Goal: Understand process/instructions

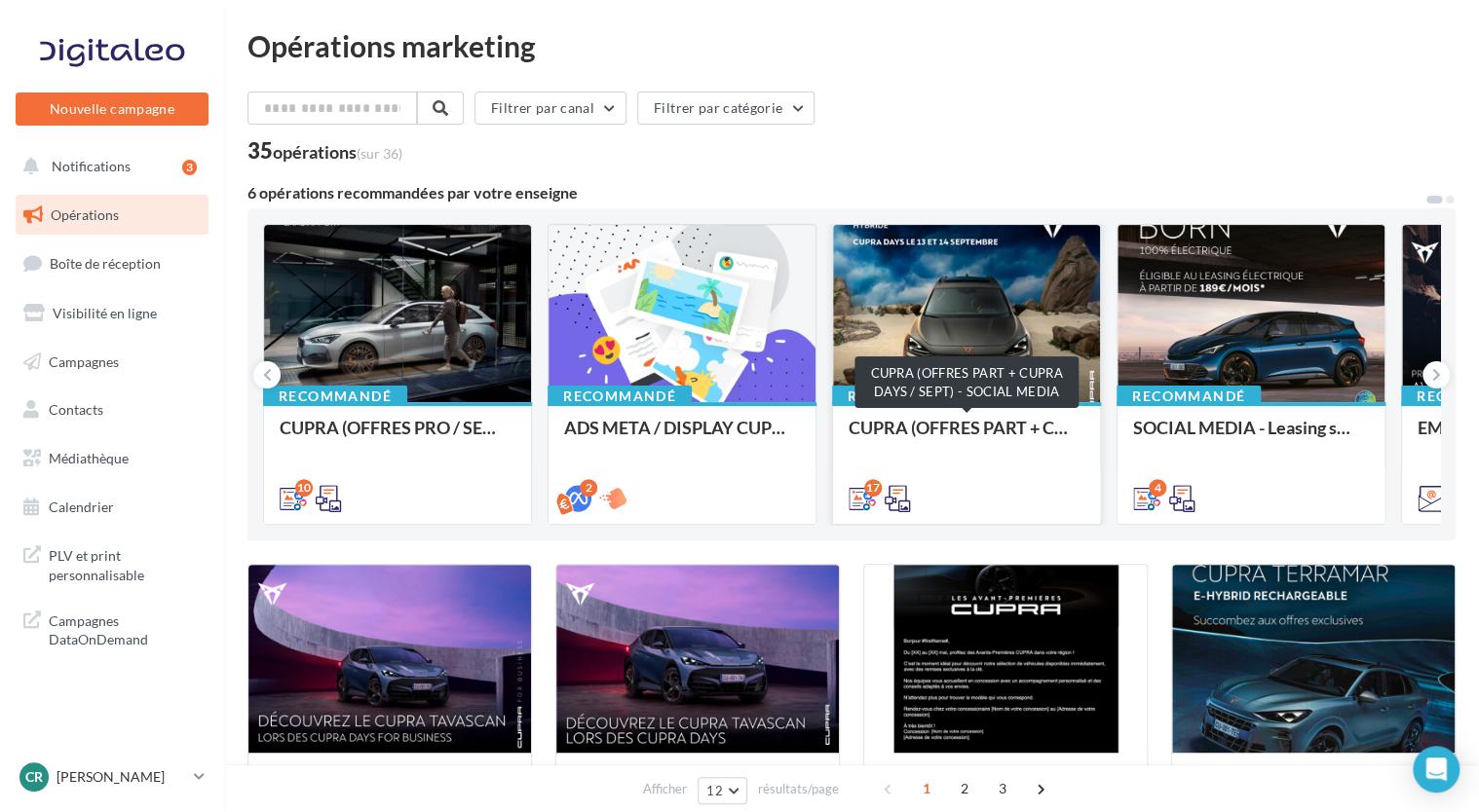
click at [982, 431] on div "CUPRA (OFFRES PART + CUPRA DAYS / SEPT) - SOCIAL MEDIA" at bounding box center [966, 437] width 235 height 39
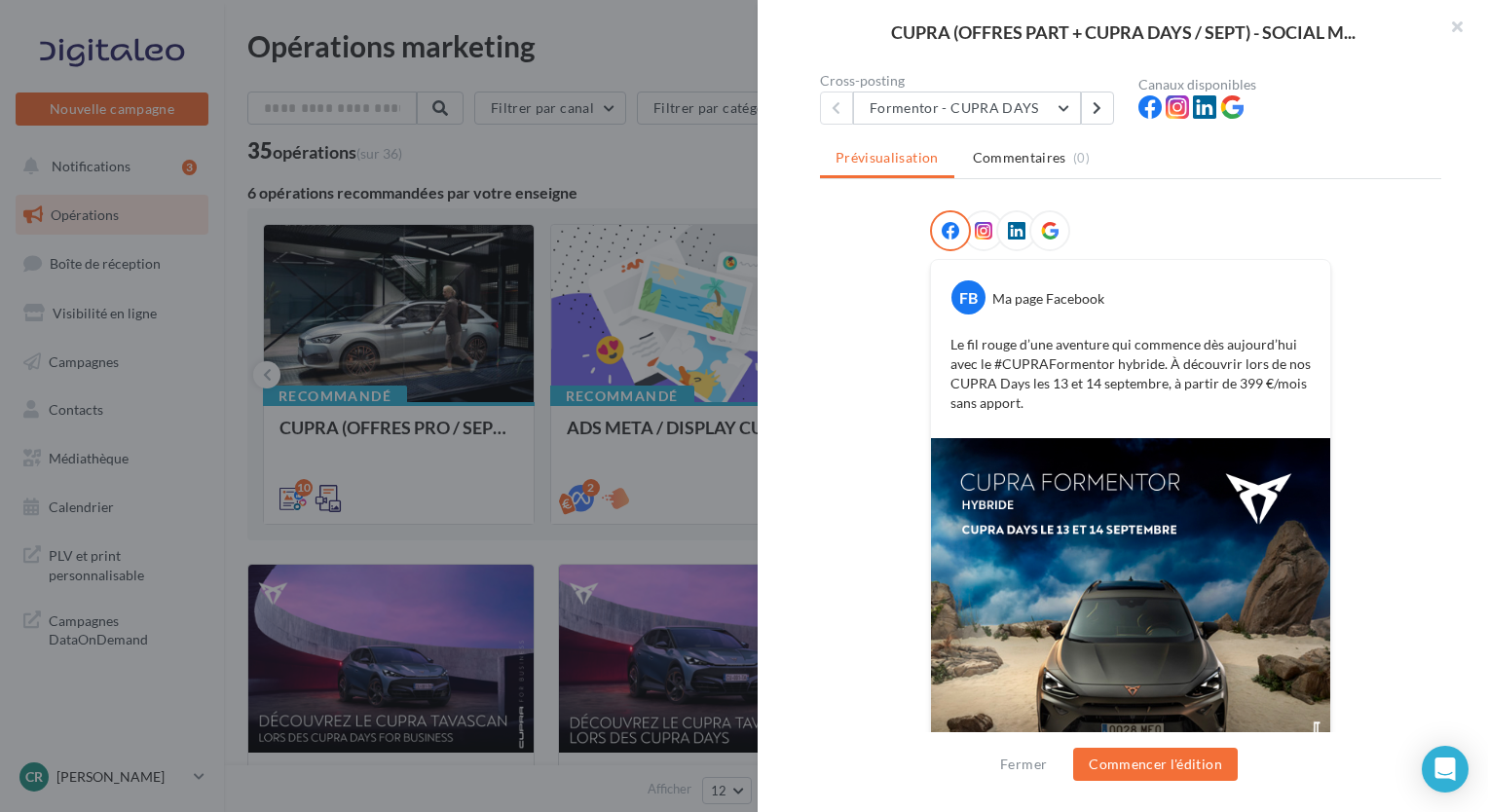
scroll to position [93, 0]
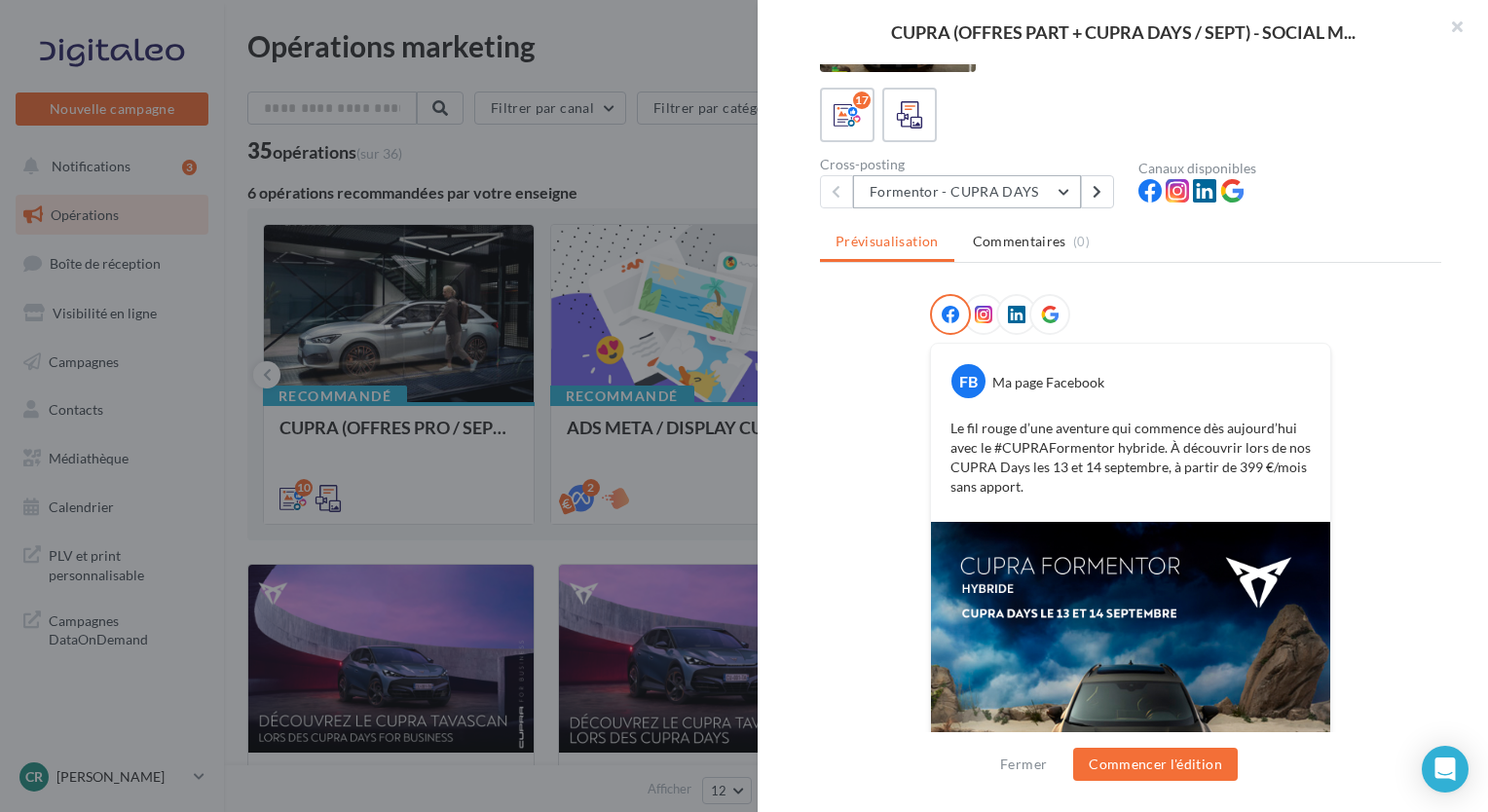
click at [1049, 200] on button "Formentor - CUPRA DAYS" at bounding box center [967, 192] width 228 height 33
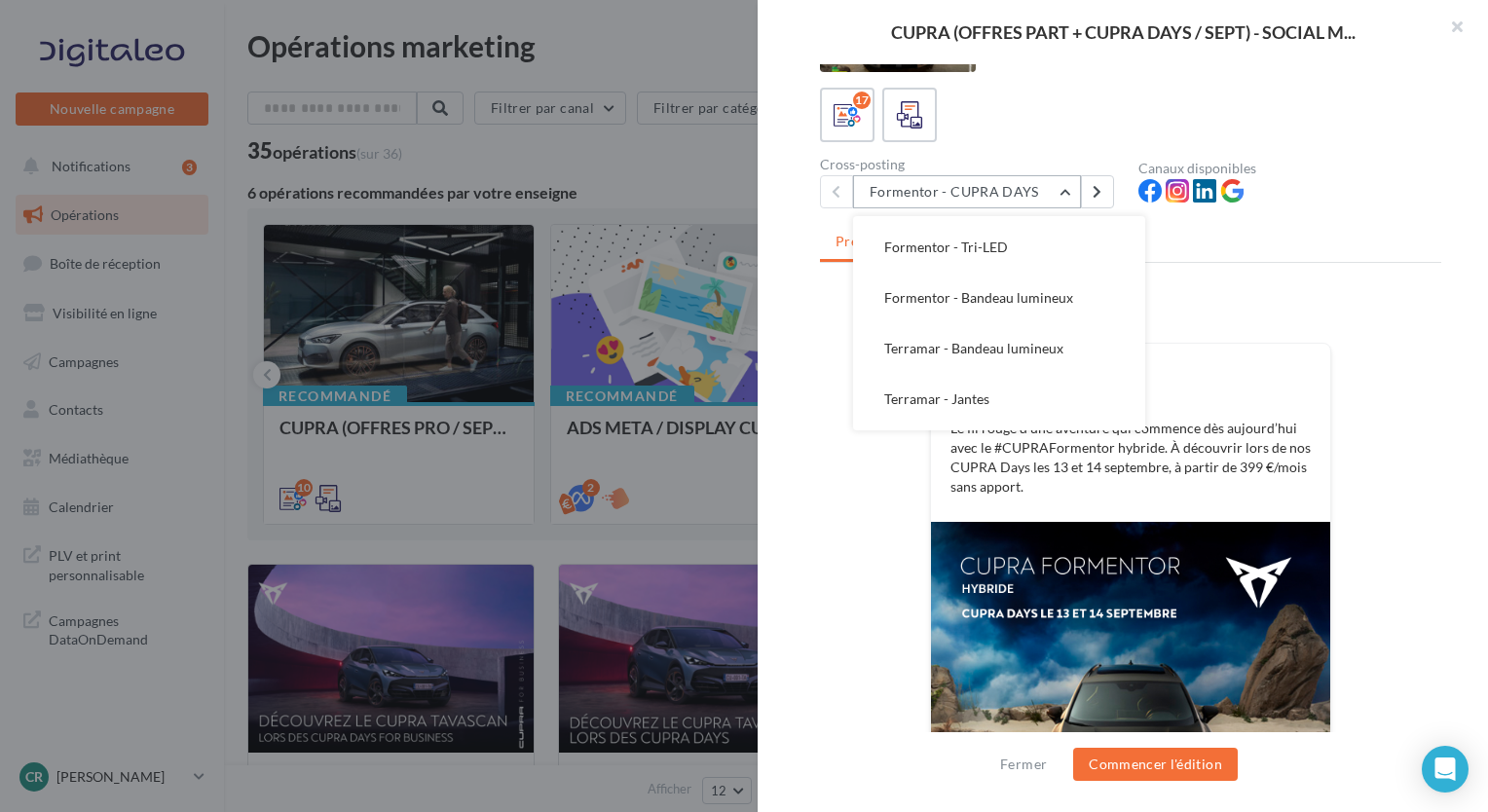
scroll to position [292, 0]
click at [1043, 252] on span "Formentor - Bandeau lumineux" at bounding box center [979, 252] width 189 height 17
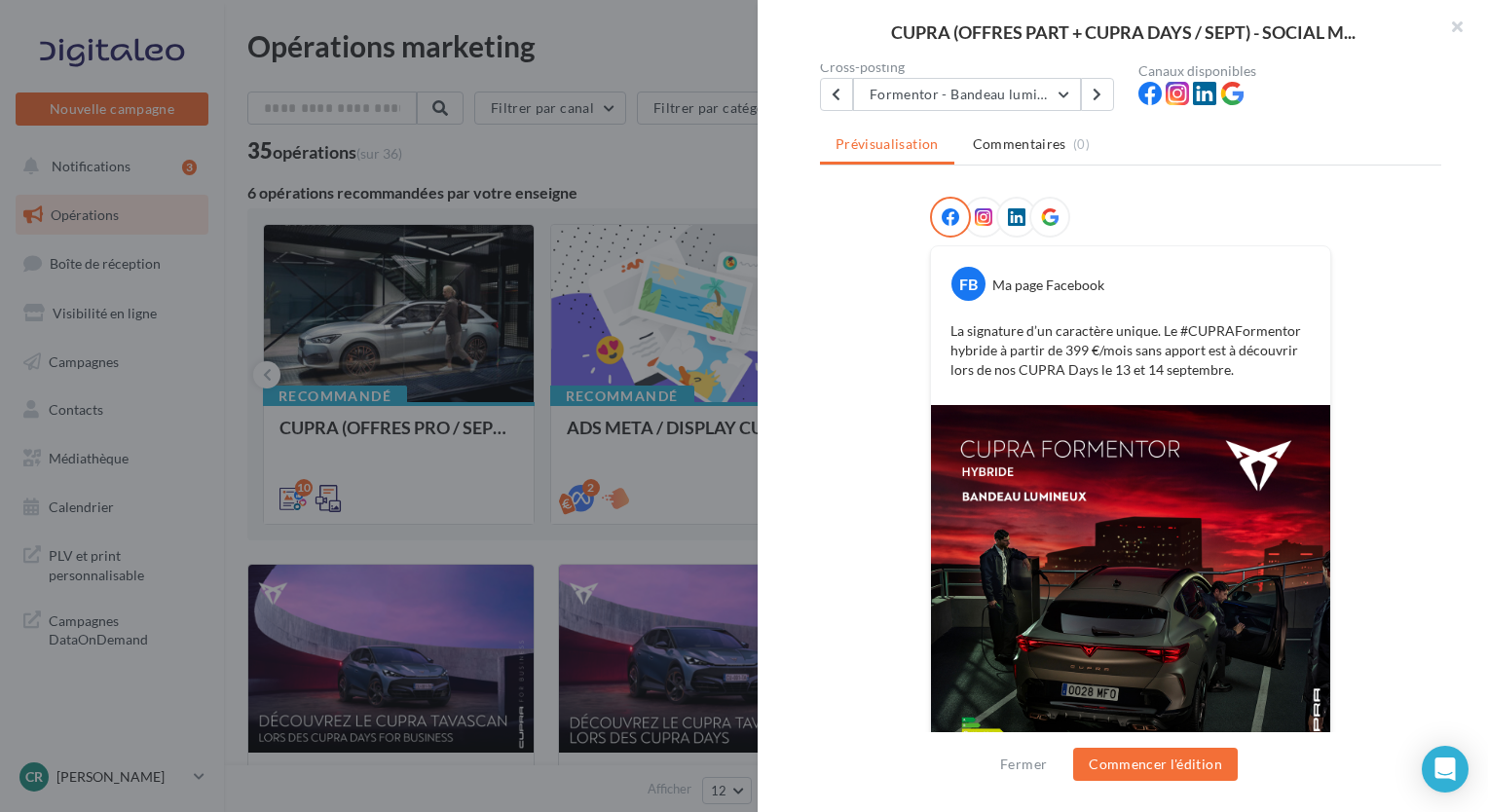
scroll to position [74, 0]
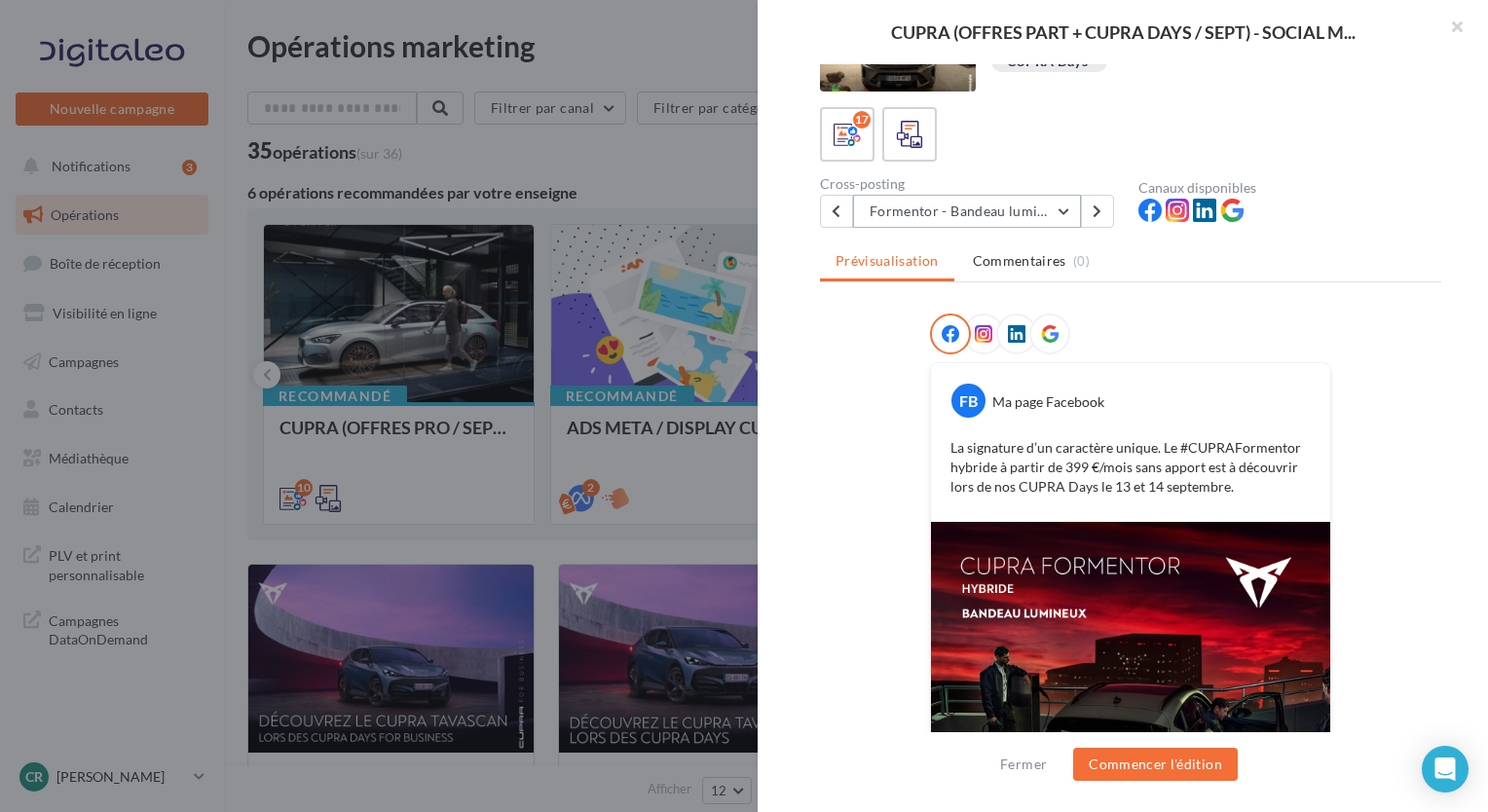
click at [1065, 220] on button "Formentor - Bandeau lumineux" at bounding box center [967, 212] width 228 height 33
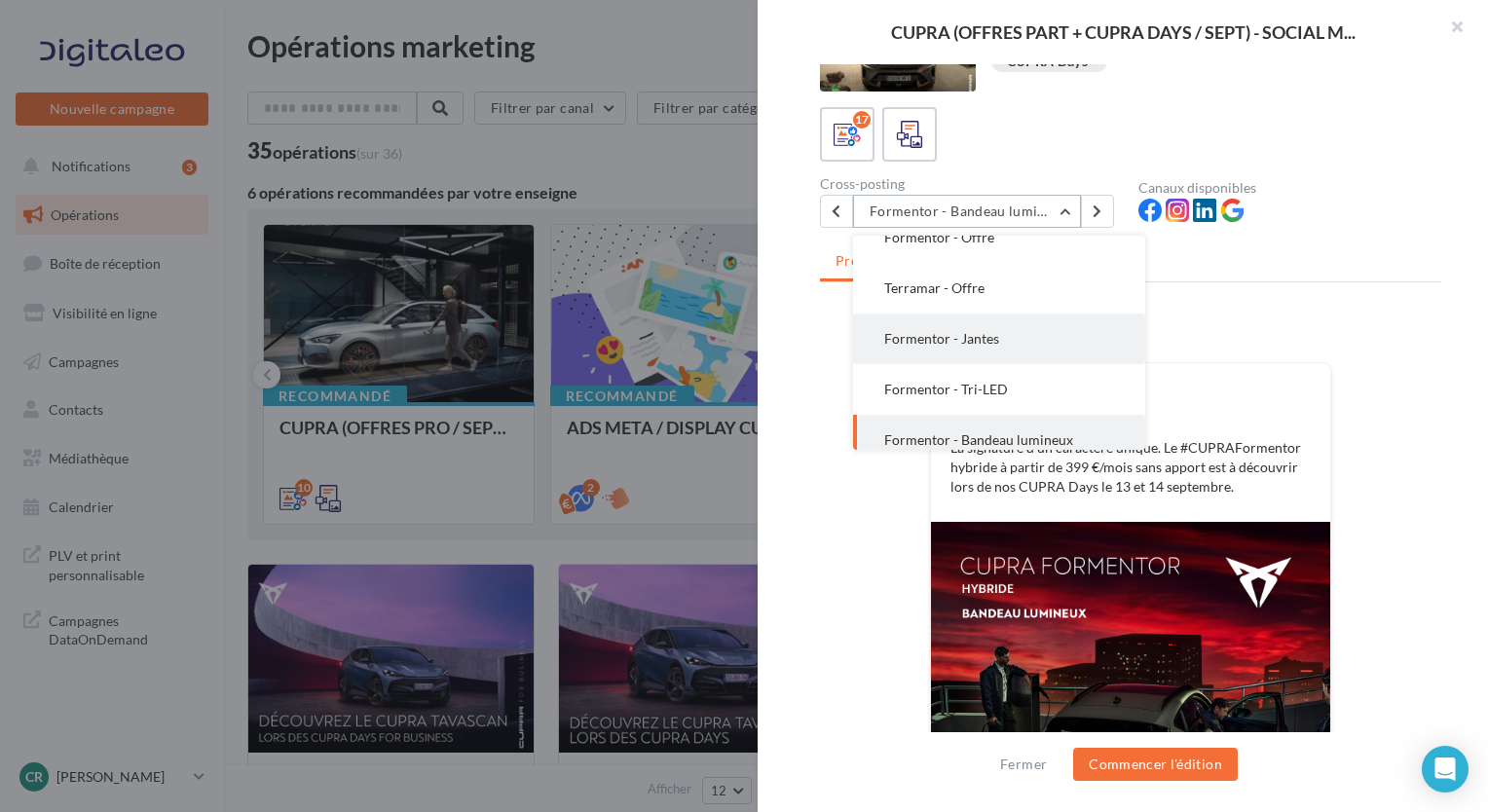
scroll to position [160, 0]
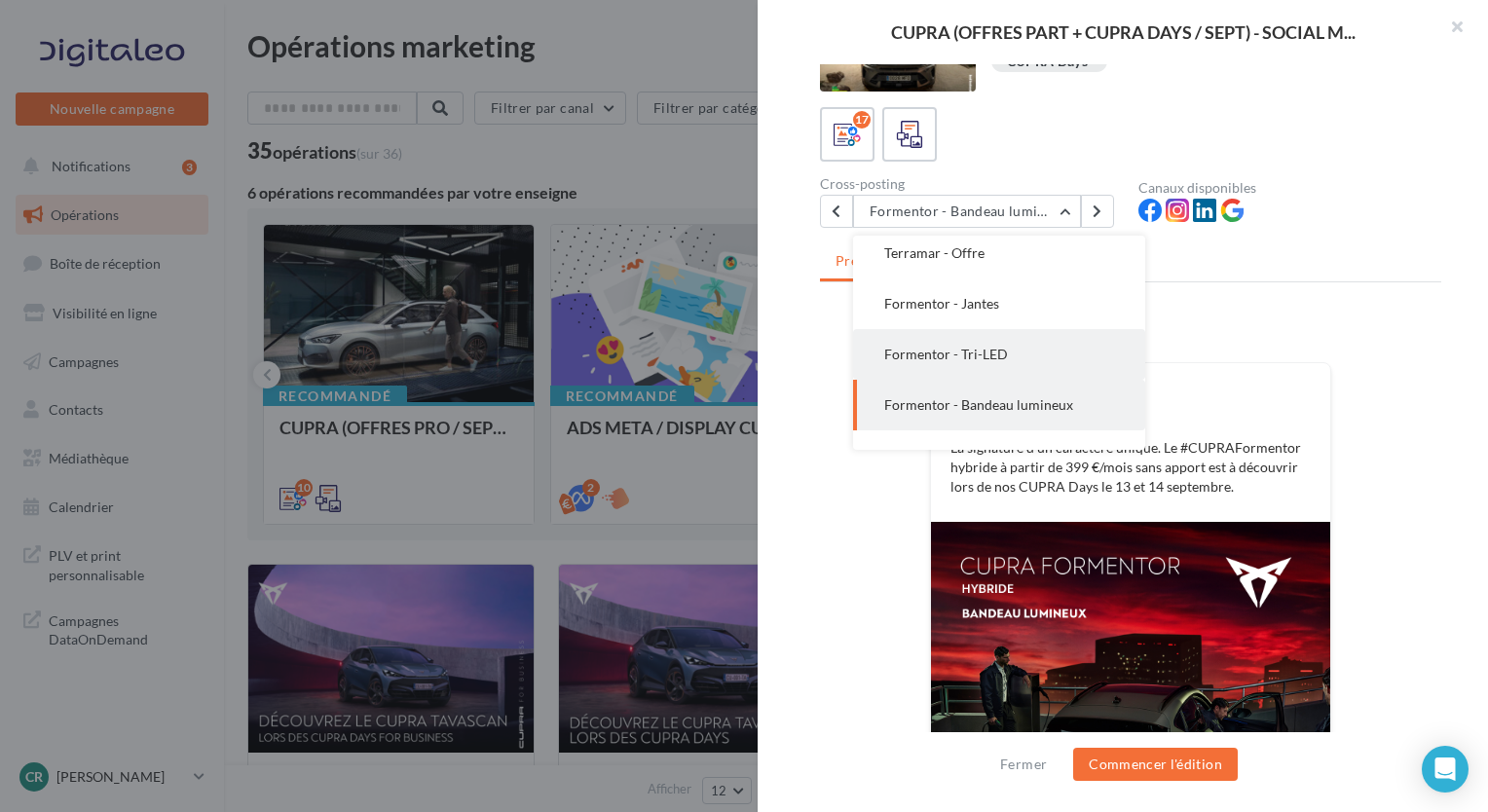
click at [983, 364] on button "Formentor - Tri-LED" at bounding box center [1000, 355] width 292 height 51
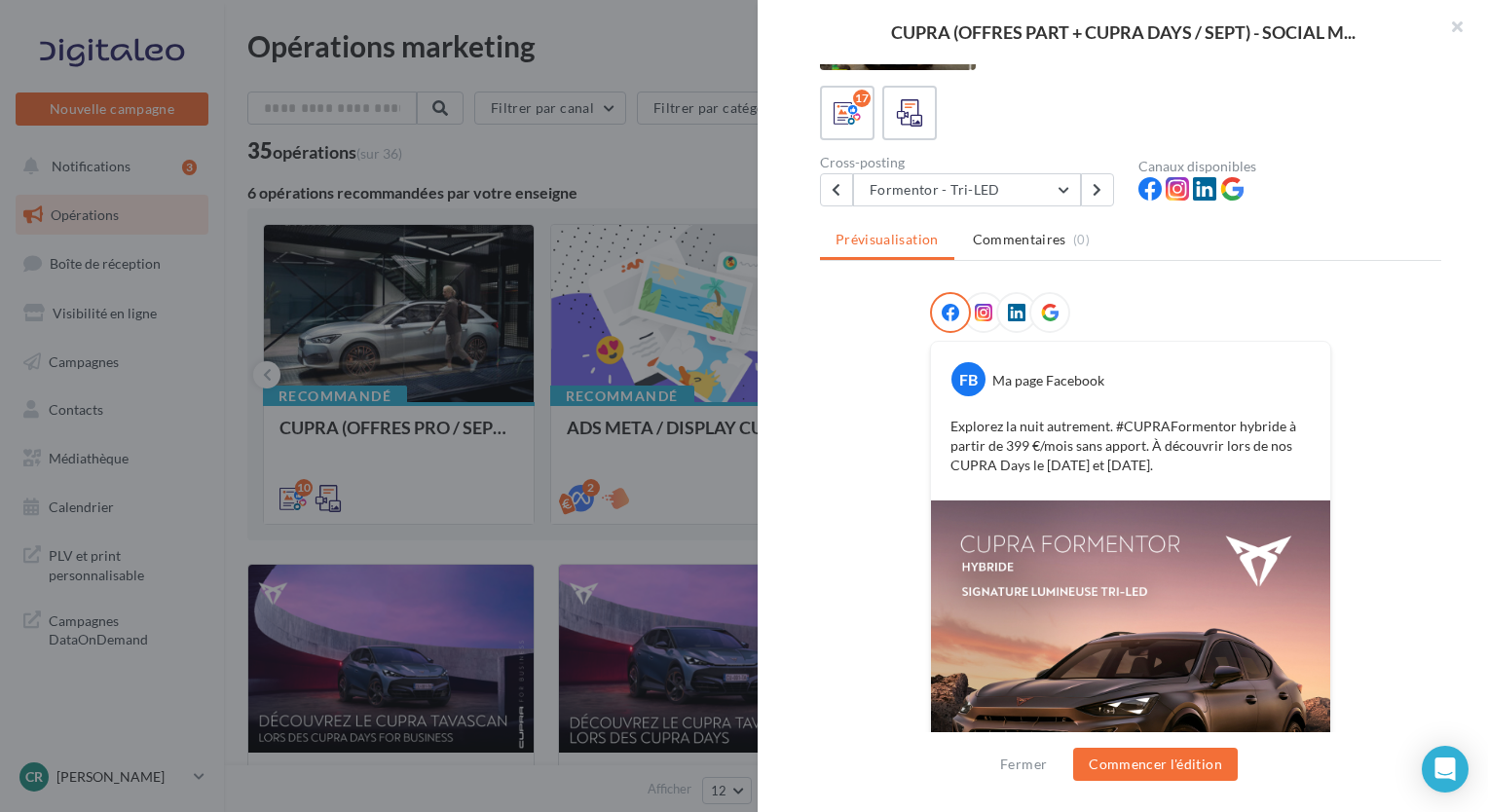
scroll to position [74, 0]
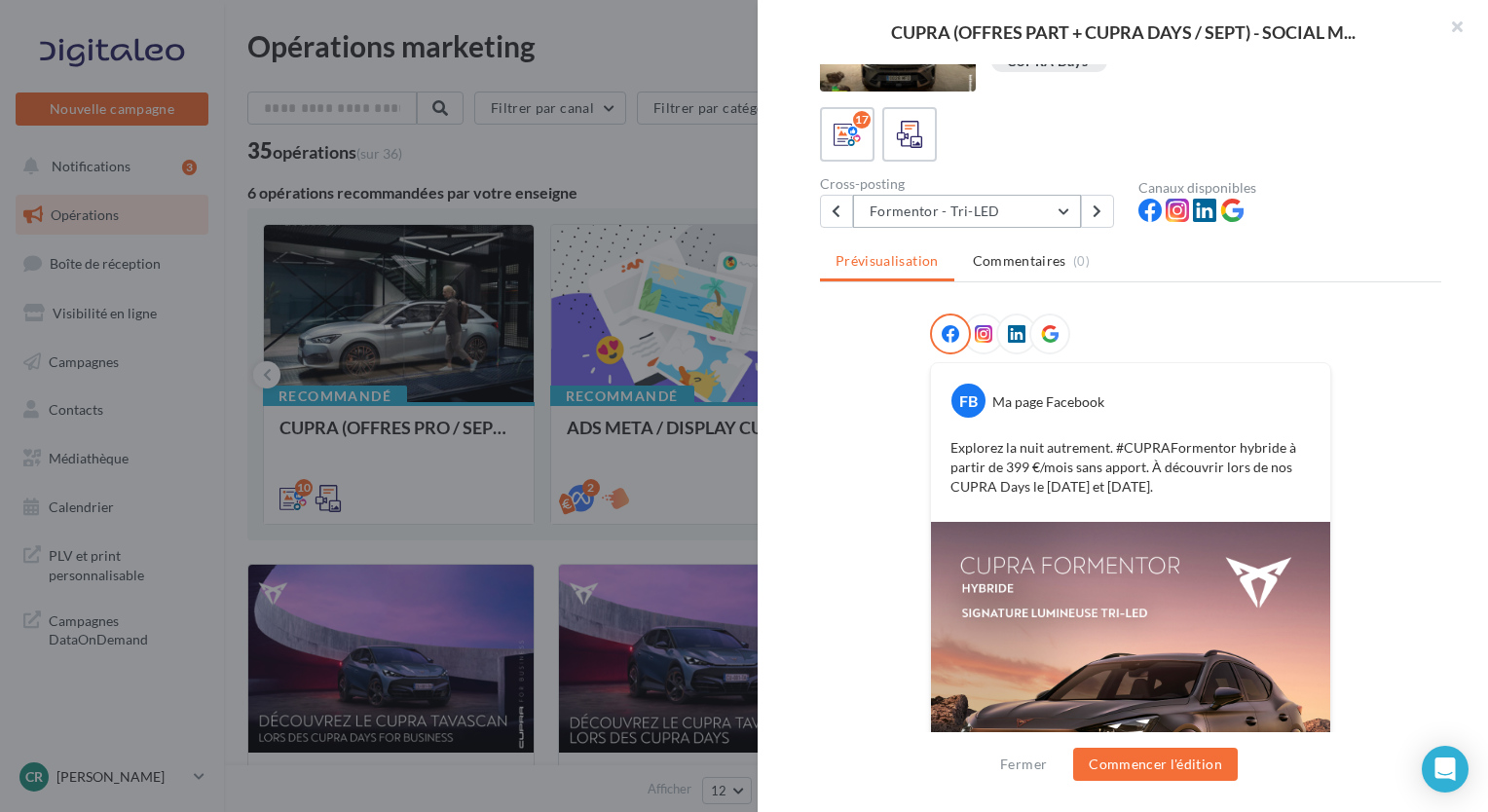
click at [1032, 216] on button "Formentor - Tri-LED" at bounding box center [967, 212] width 228 height 33
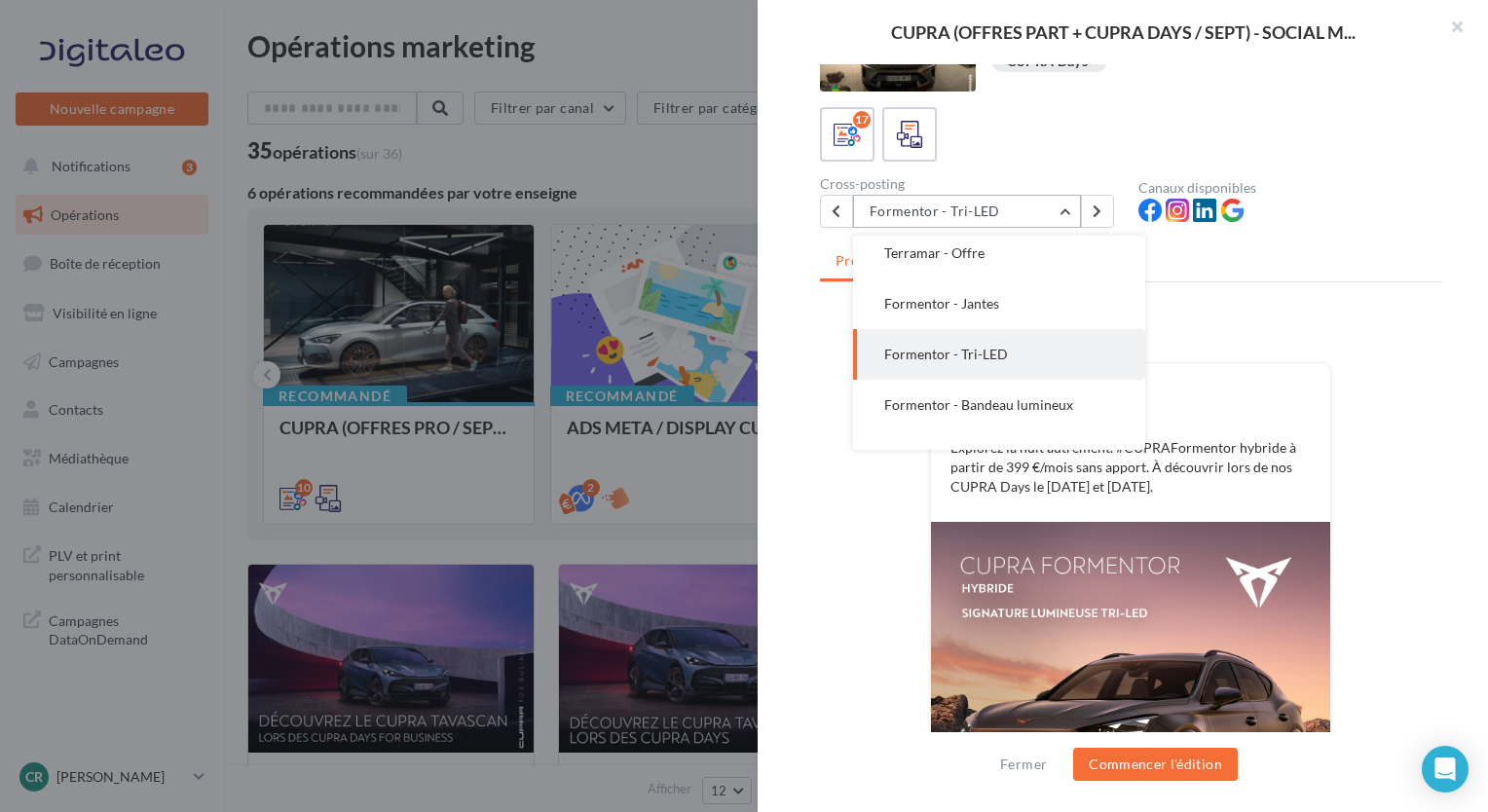
scroll to position [203, 0]
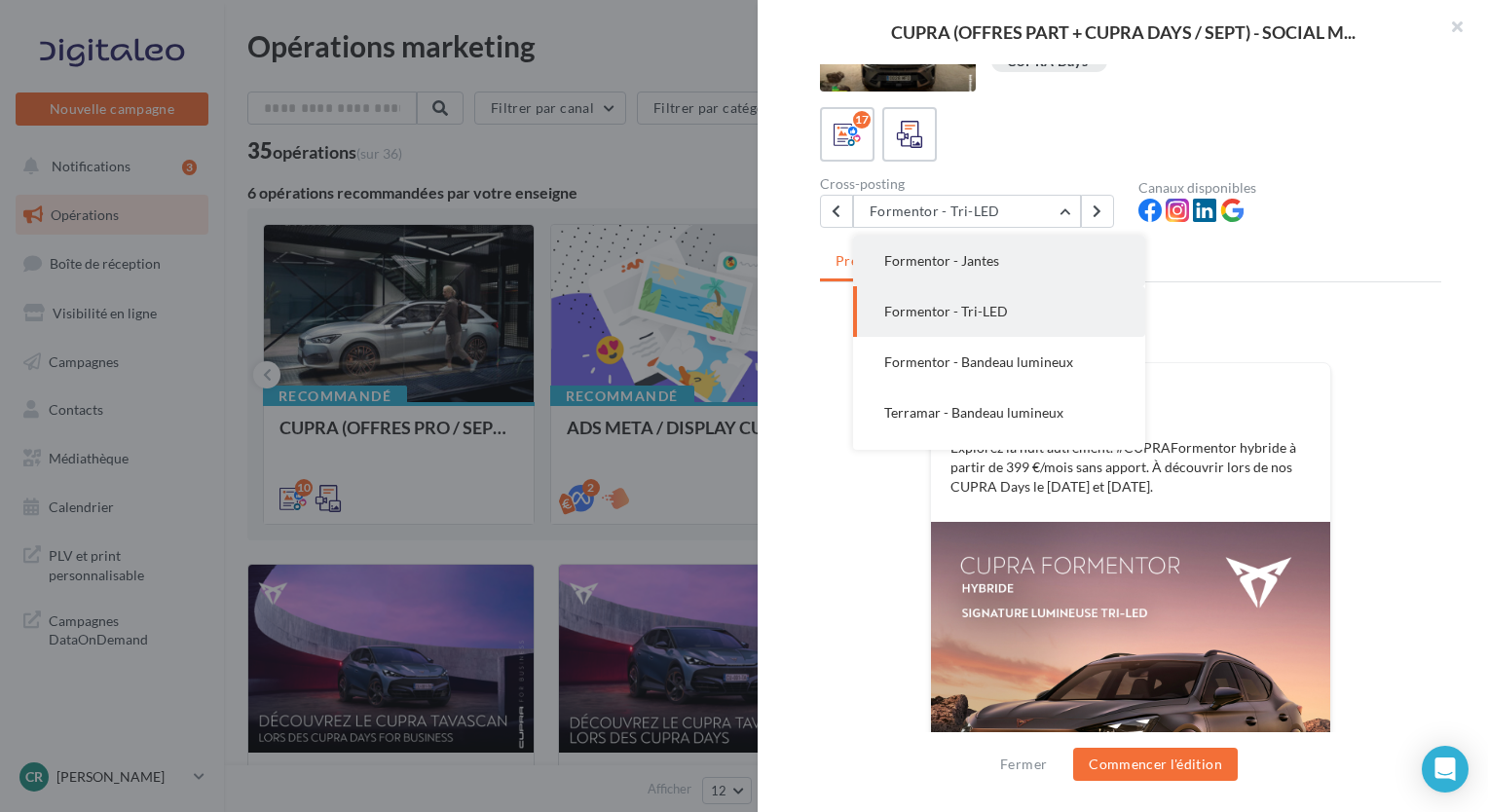
click at [1000, 260] on button "Formentor - Jantes" at bounding box center [1000, 261] width 292 height 51
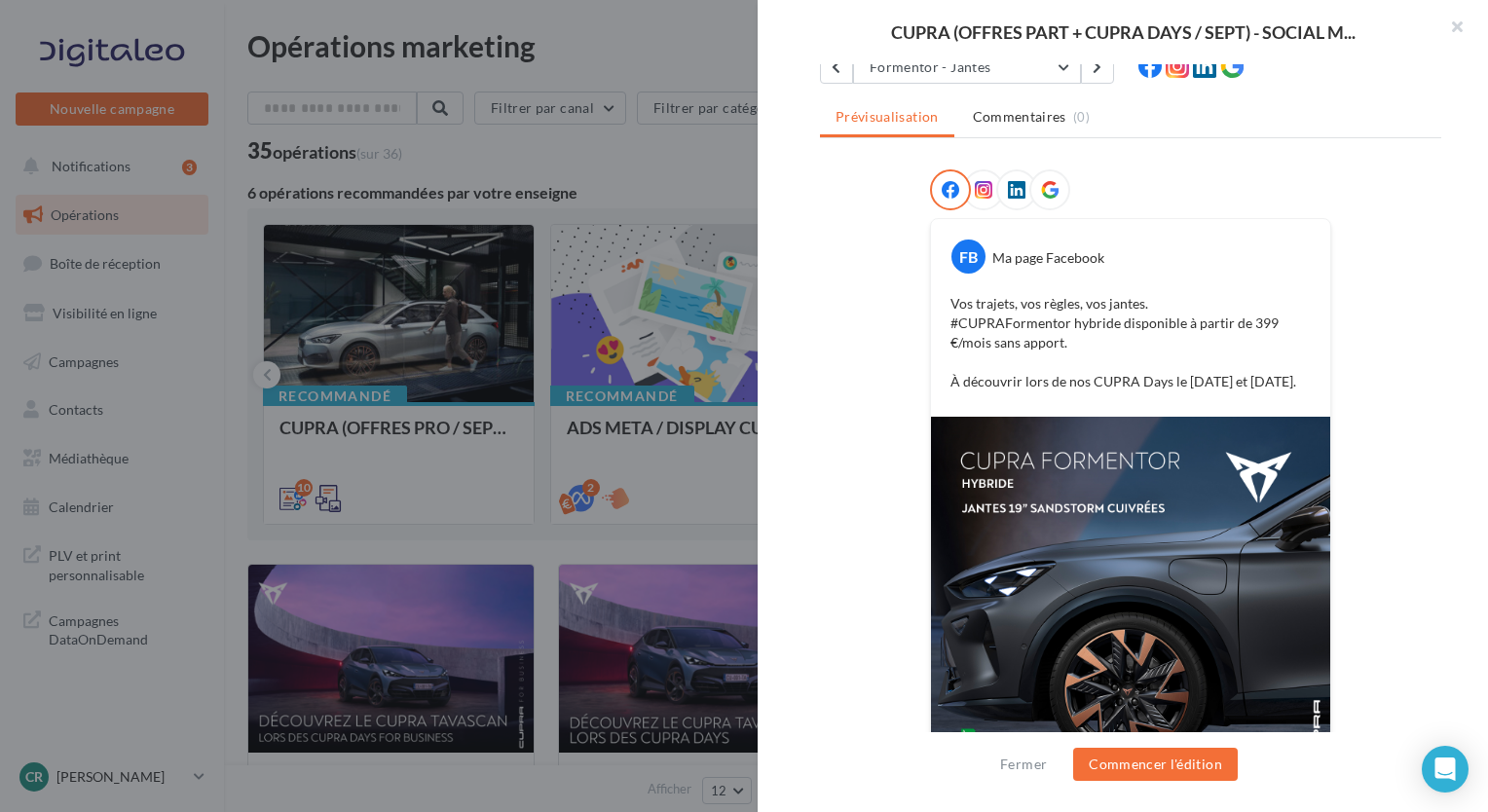
scroll to position [113, 0]
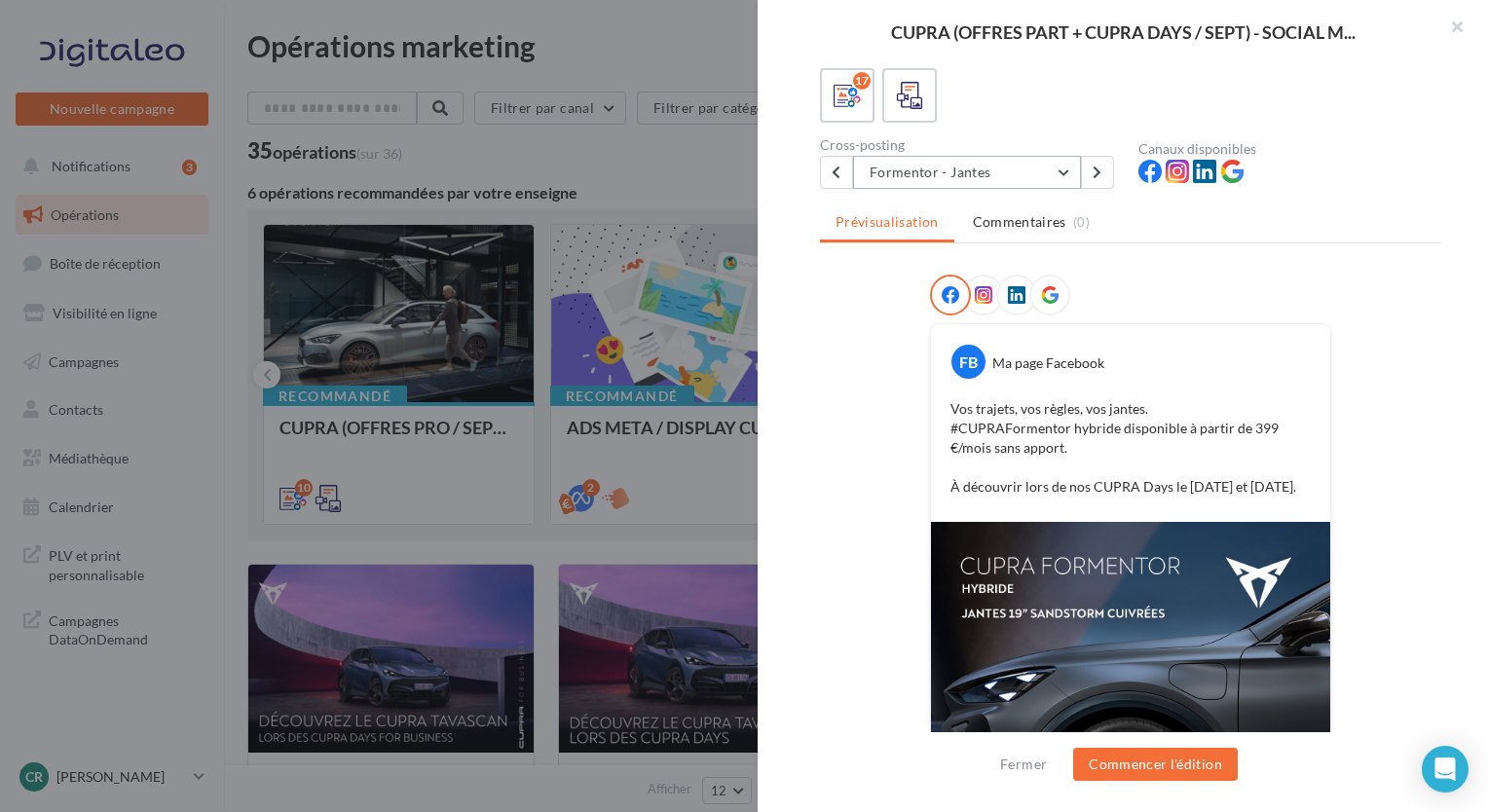
click at [1046, 170] on button "Formentor - Jantes" at bounding box center [967, 173] width 228 height 33
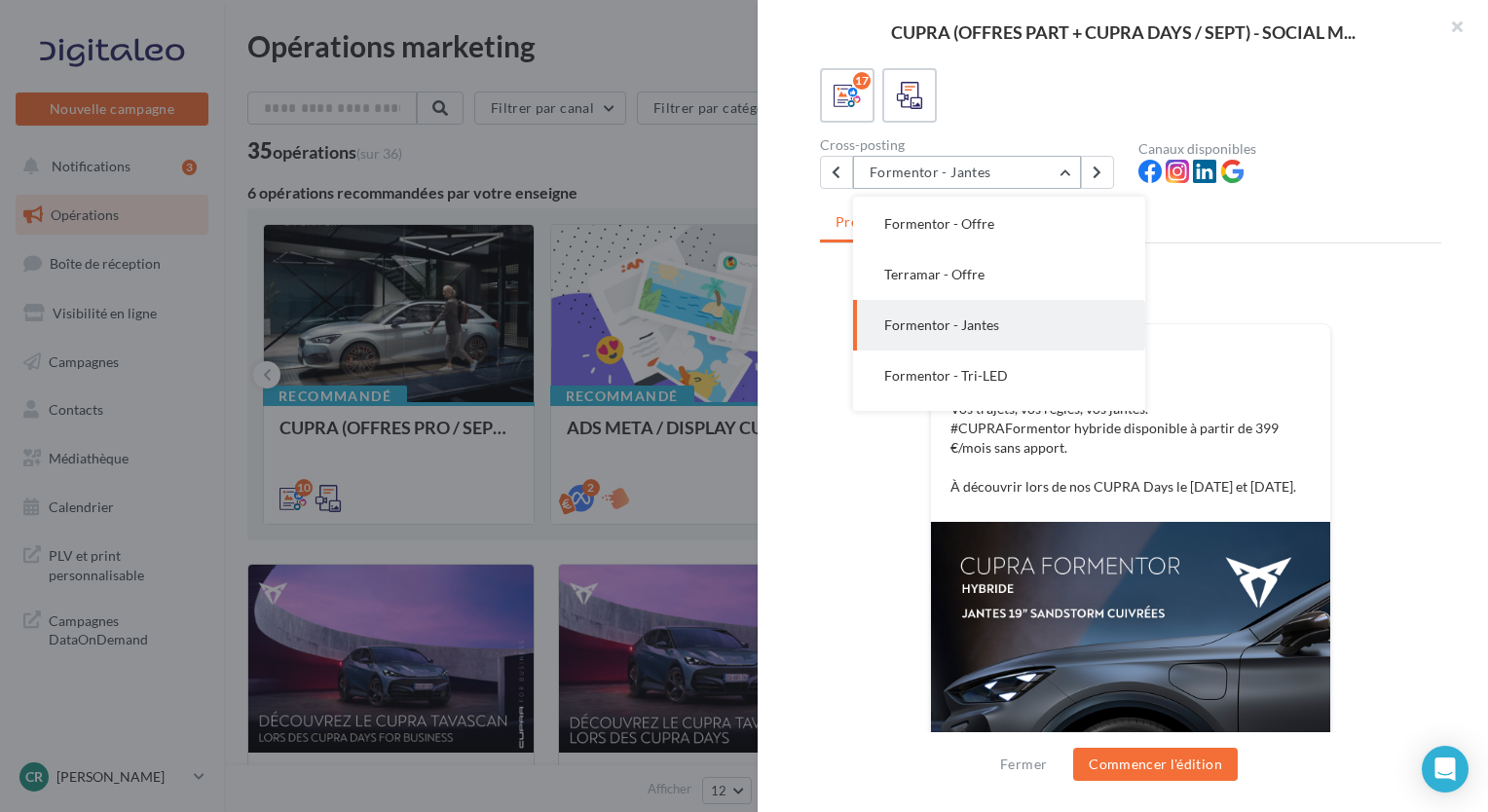
scroll to position [55, 0]
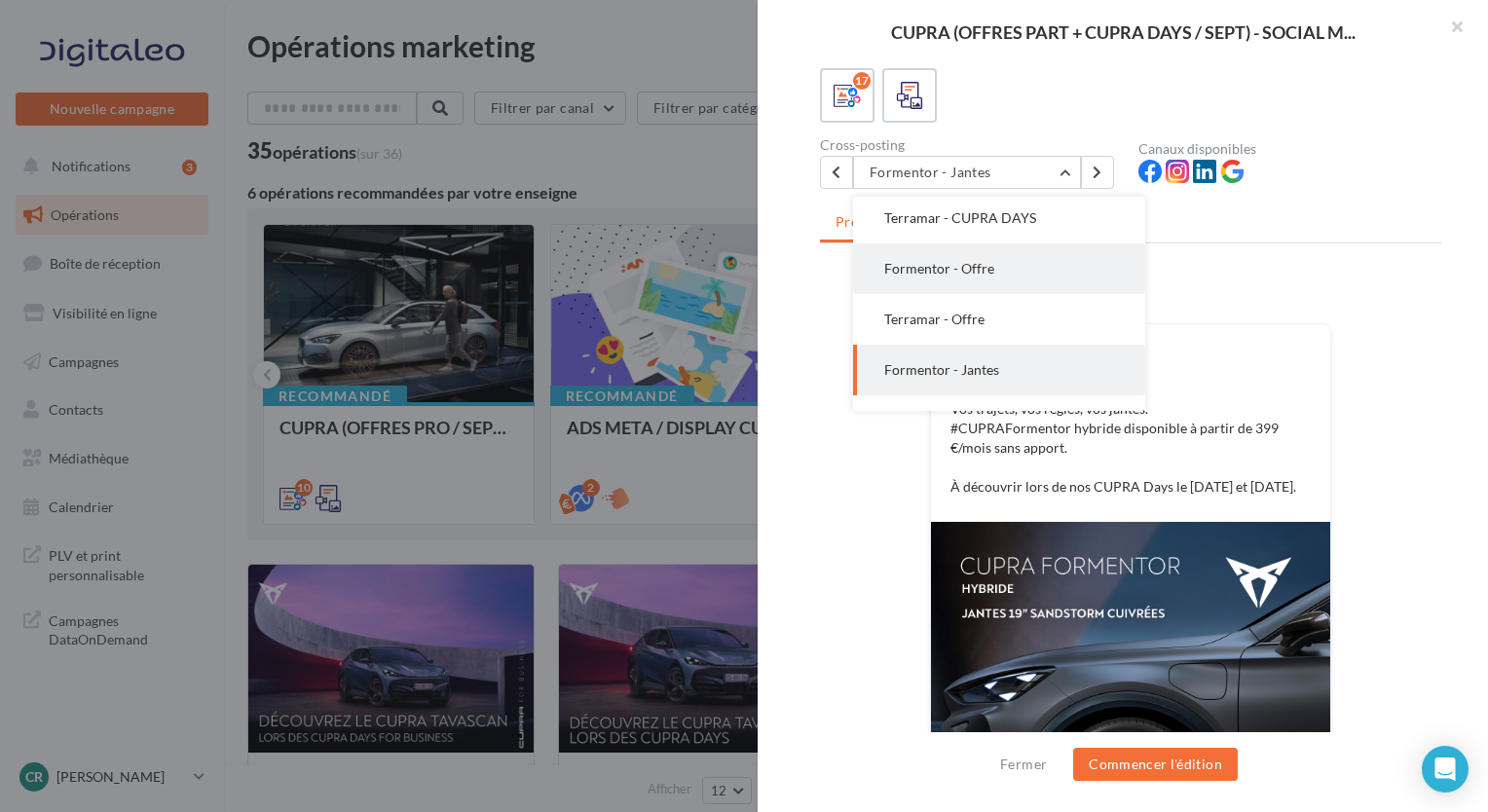
click at [997, 273] on button "Formentor - Offre" at bounding box center [1000, 269] width 292 height 51
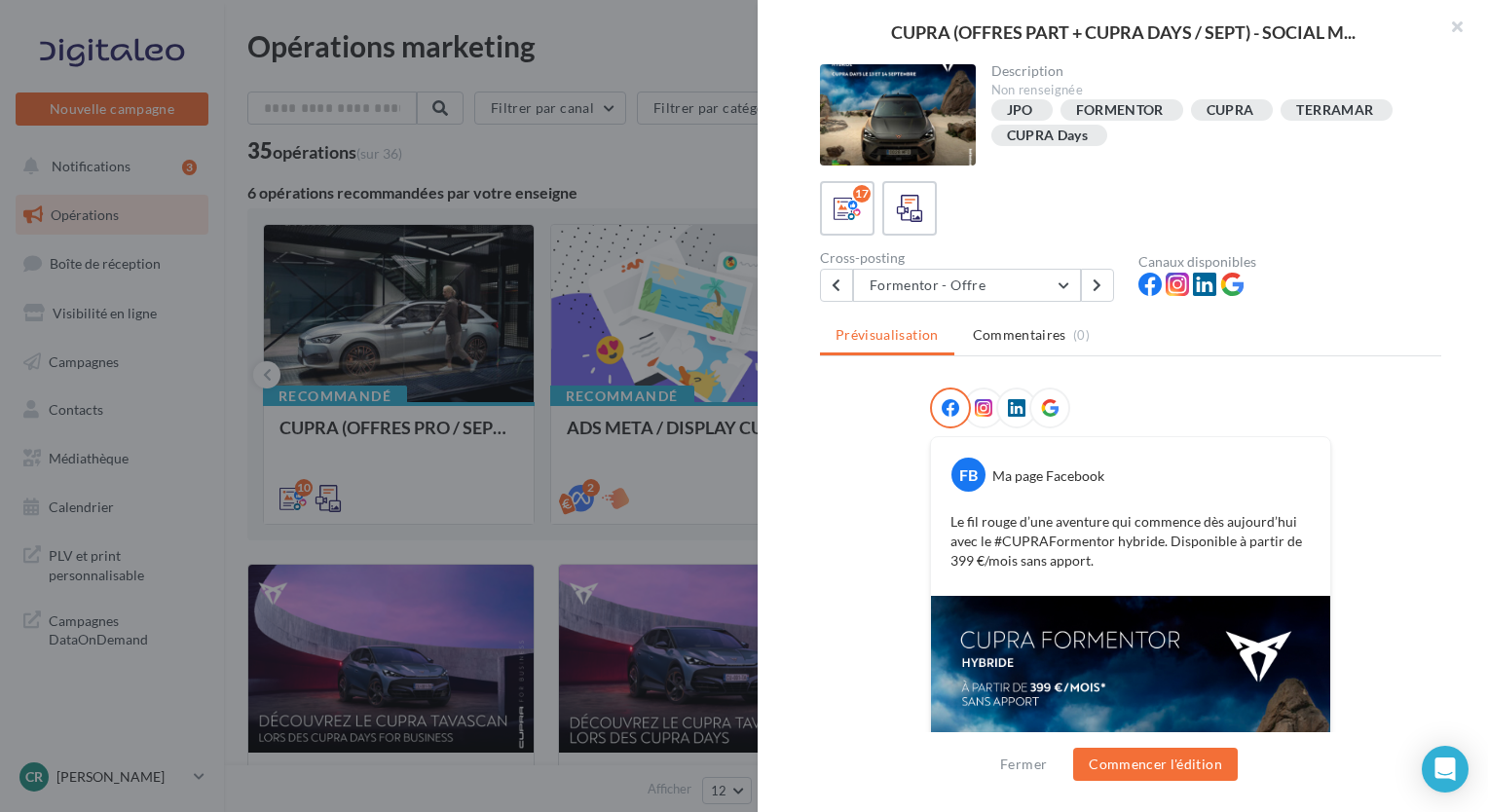
scroll to position [269, 0]
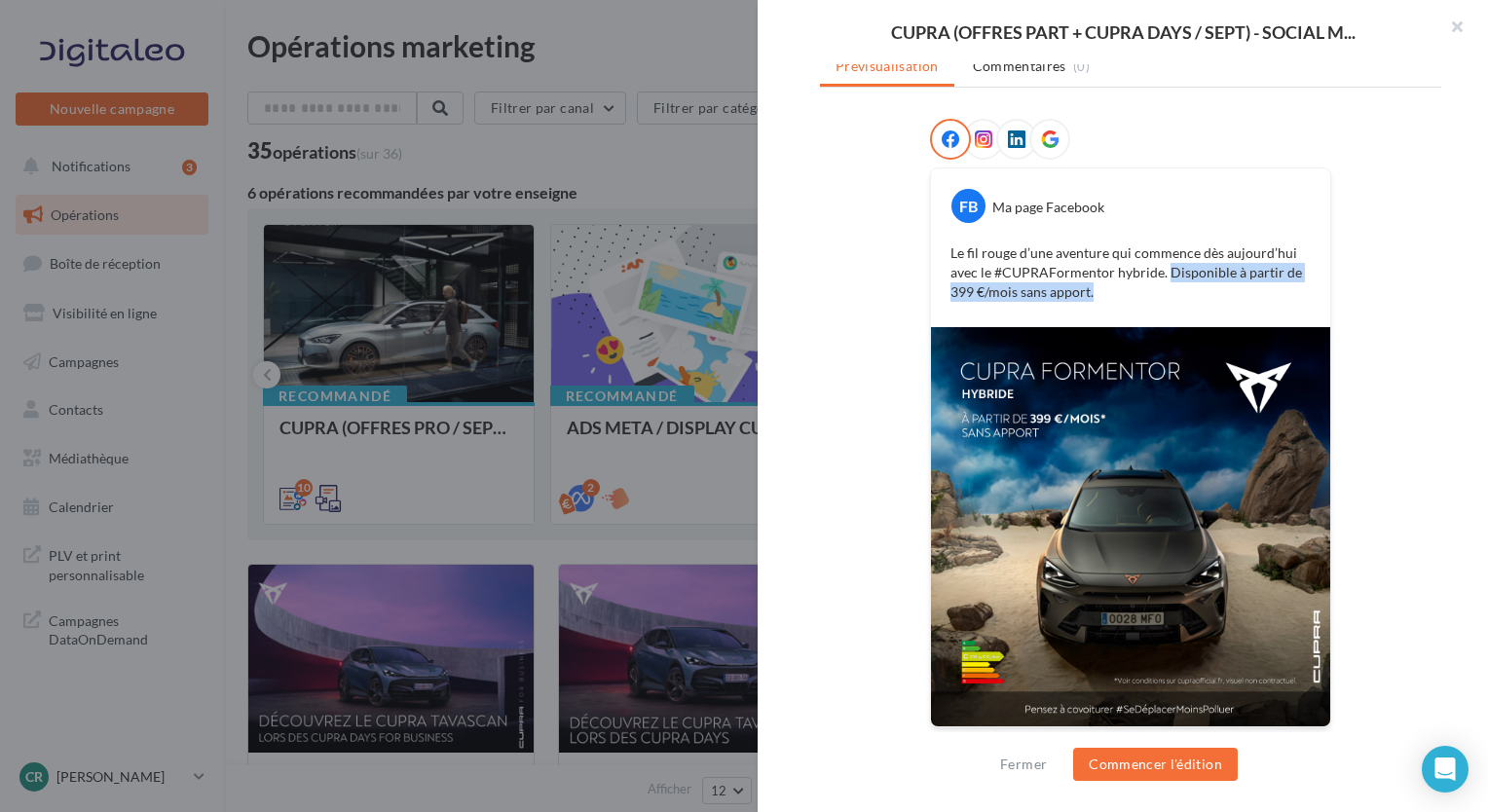
drag, startPoint x: 1163, startPoint y: 271, endPoint x: 1239, endPoint y: 297, distance: 80.3
click at [1239, 297] on p "Le fil rouge d’une aventure qui commence dès aujourd’hui avec le #CUPRAFormento…" at bounding box center [1130, 273] width 360 height 59
